Goal: Check status: Check status

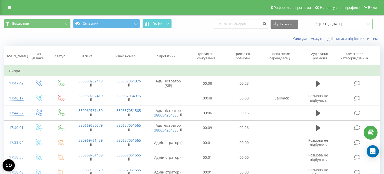
click at [329, 25] on input "[DATE] - [DATE]" at bounding box center [341, 24] width 62 height 10
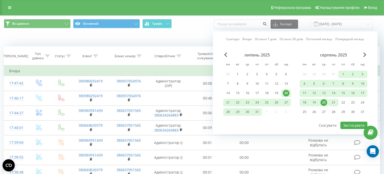
click at [332, 102] on div "21" at bounding box center [333, 102] width 7 height 7
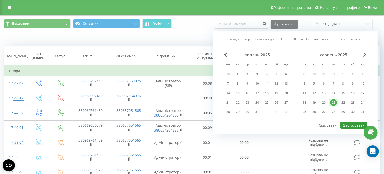
click at [351, 123] on button "Застосувати" at bounding box center [353, 125] width 27 height 7
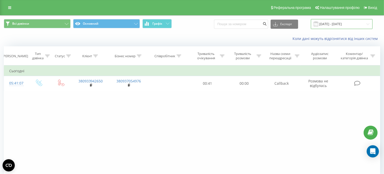
click at [340, 22] on input "21.08.2025 - 21.08.2025" at bounding box center [341, 24] width 62 height 10
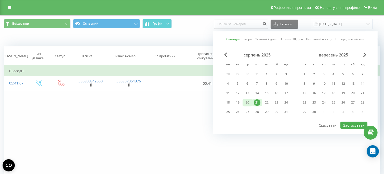
click at [248, 102] on div "20" at bounding box center [247, 102] width 7 height 7
click at [349, 122] on button "Застосувати" at bounding box center [353, 125] width 27 height 7
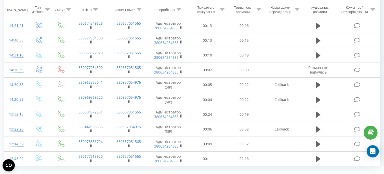
scroll to position [290, 0]
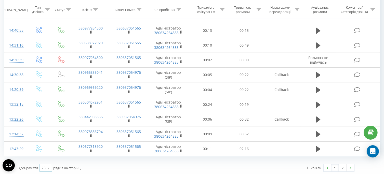
click at [49, 167] on icon at bounding box center [49, 168] width 8 height 10
click at [47, 161] on span "100" at bounding box center [44, 160] width 6 height 5
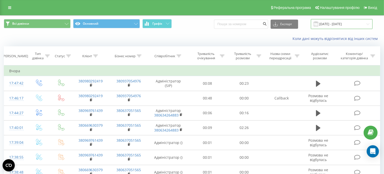
click at [345, 25] on input "20.08.2025 - 20.08.2025" at bounding box center [341, 24] width 62 height 10
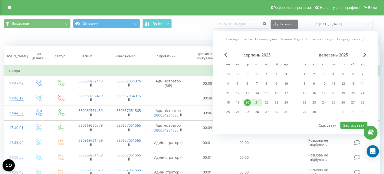
click at [257, 102] on div "21" at bounding box center [256, 102] width 7 height 7
click at [355, 125] on button "Застосувати" at bounding box center [353, 125] width 27 height 7
type input "21.08.2025 - 21.08.2025"
